Goal: Subscribe to service/newsletter

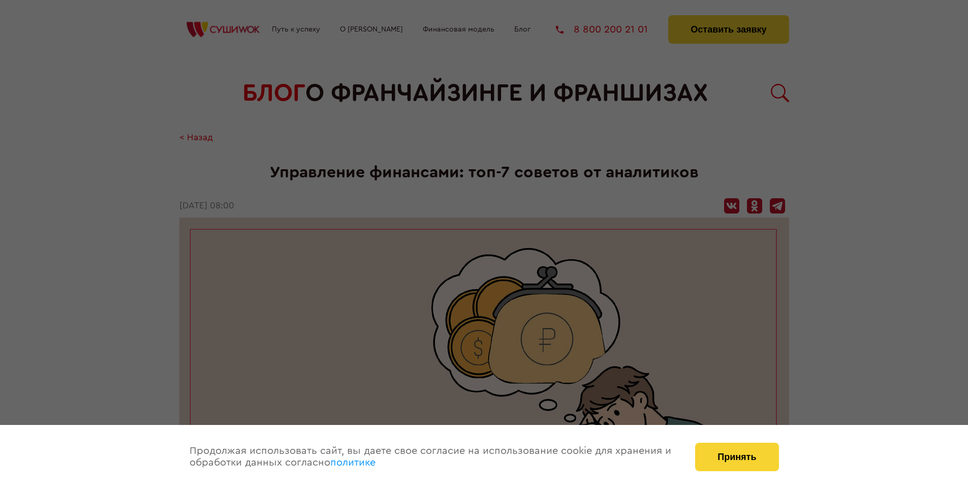
scroll to position [1420, 0]
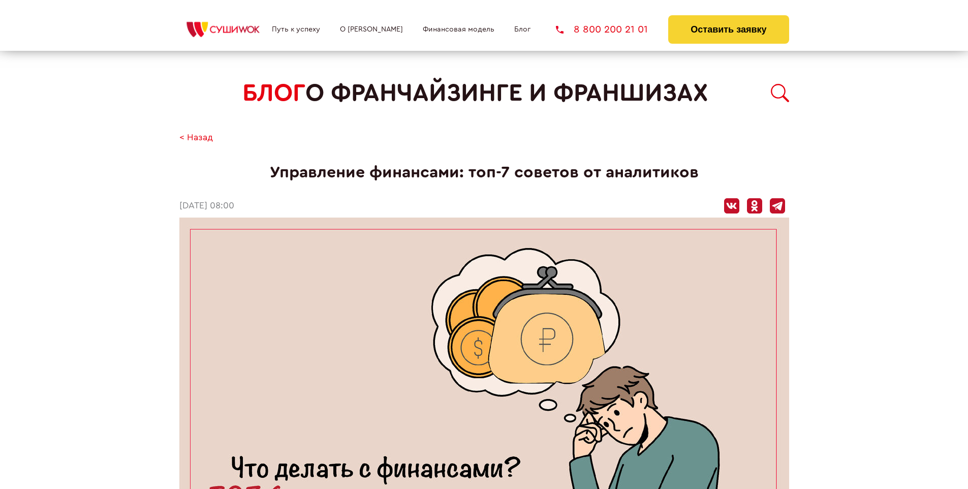
scroll to position [1420, 0]
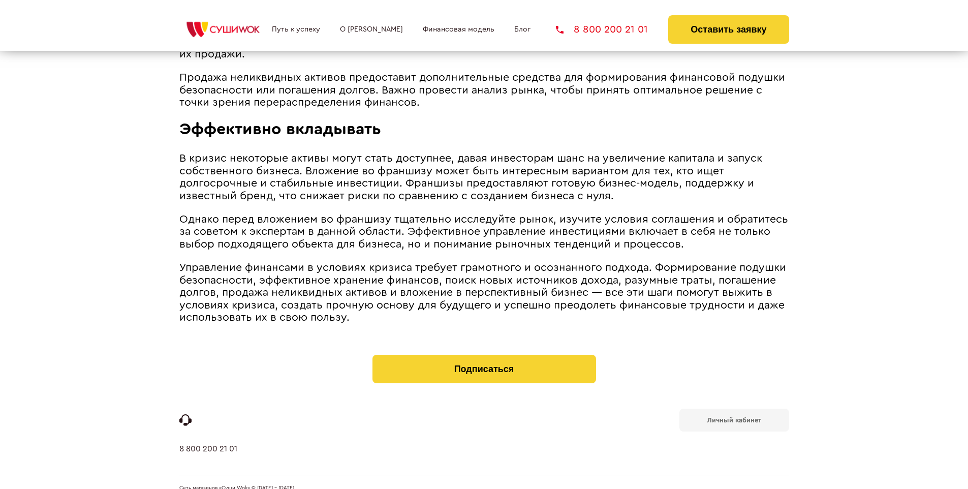
click at [733, 416] on b "Личный кабинет" at bounding box center [734, 419] width 54 height 7
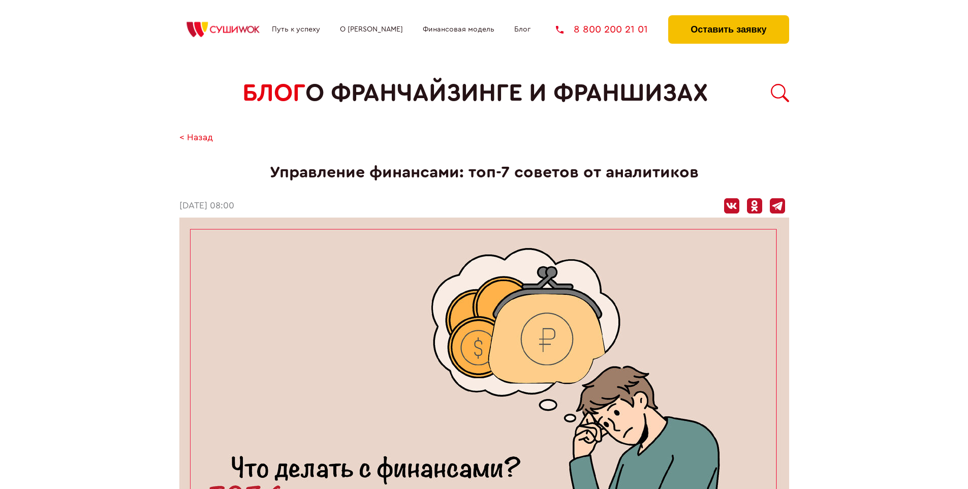
click at [728, 18] on button "Оставить заявку" at bounding box center [728, 29] width 120 height 28
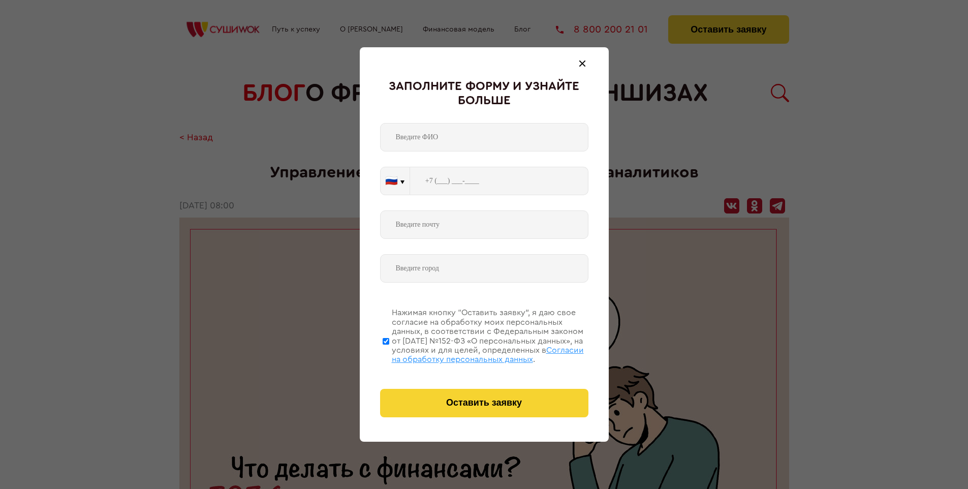
click at [471, 353] on span "Согласии на обработку персональных данных" at bounding box center [488, 354] width 192 height 17
click at [389, 353] on input "Нажимая кнопку “Оставить заявку”, я даю свое согласие на обработку моих персона…" at bounding box center [385, 340] width 7 height 81
checkbox input "false"
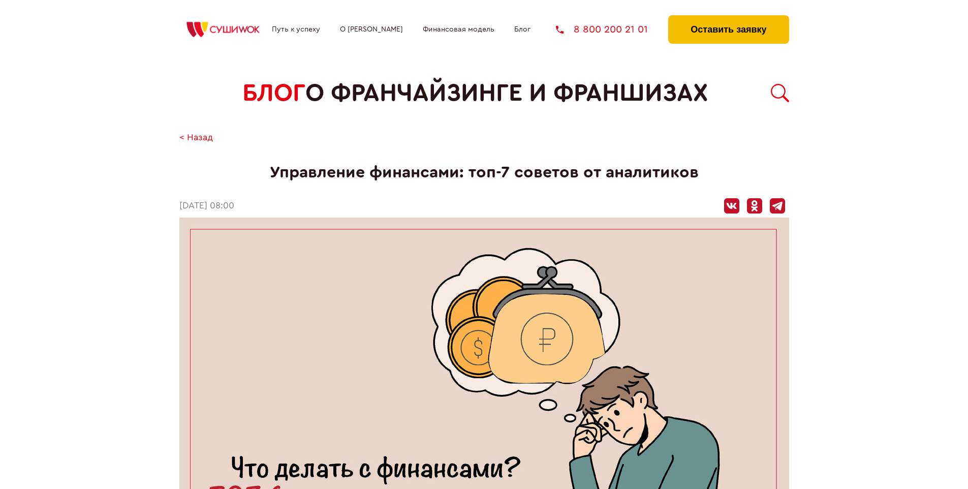
click at [728, 18] on button "Оставить заявку" at bounding box center [728, 29] width 120 height 28
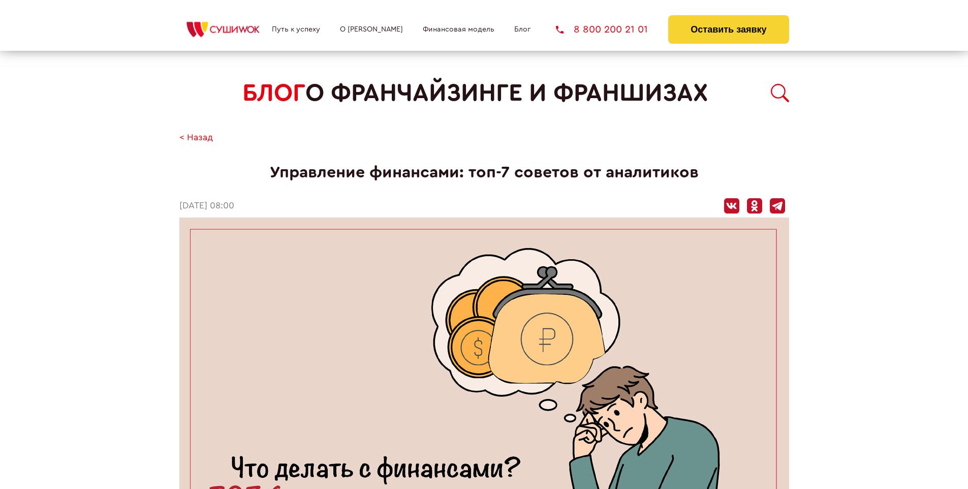
scroll to position [1420, 0]
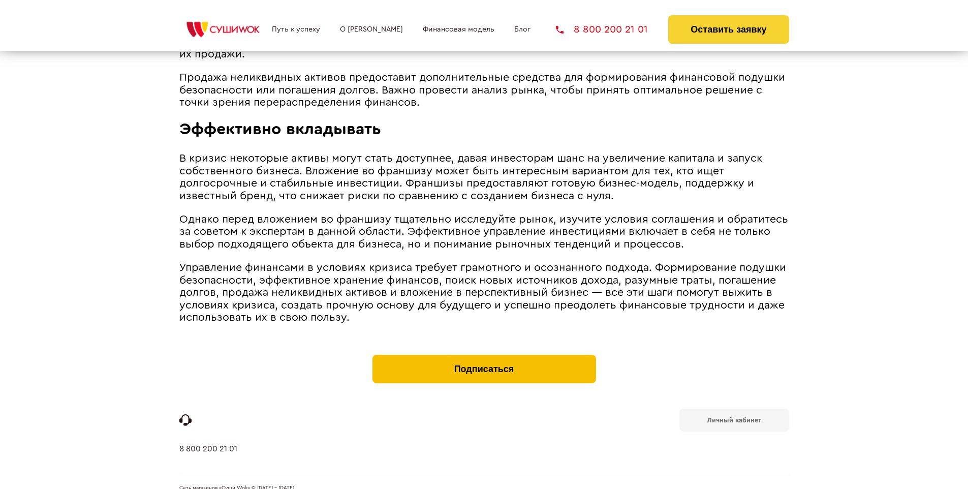
click at [484, 355] on button "Подписаться" at bounding box center [483, 369] width 223 height 28
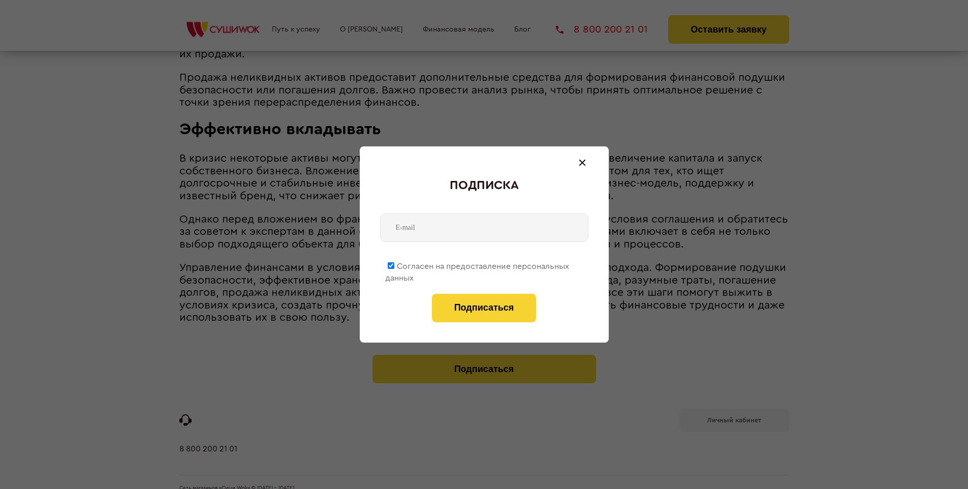
click at [477, 264] on span "Согласен на предоставление персональных данных" at bounding box center [477, 272] width 184 height 20
click at [394, 264] on input "Согласен на предоставление персональных данных" at bounding box center [391, 265] width 7 height 7
checkbox input "false"
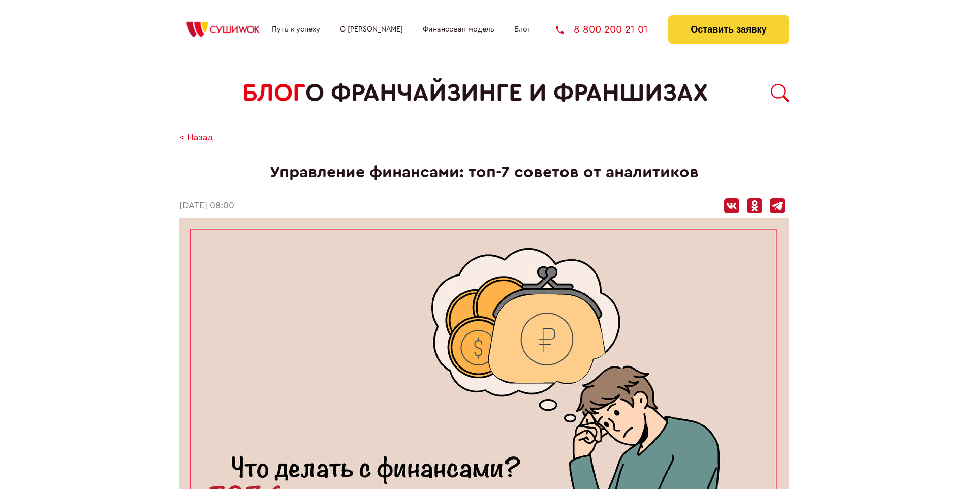
scroll to position [1420, 0]
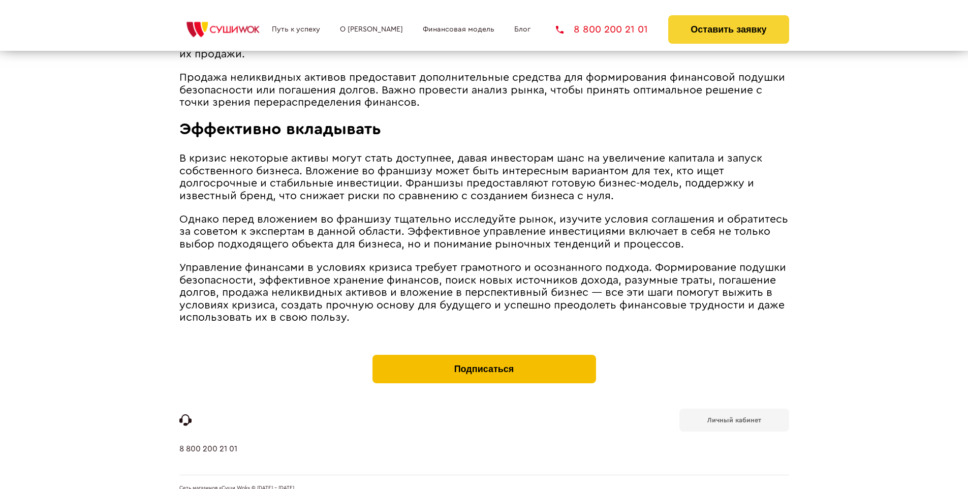
click at [484, 355] on button "Подписаться" at bounding box center [483, 369] width 223 height 28
